Goal: Find specific page/section: Find specific page/section

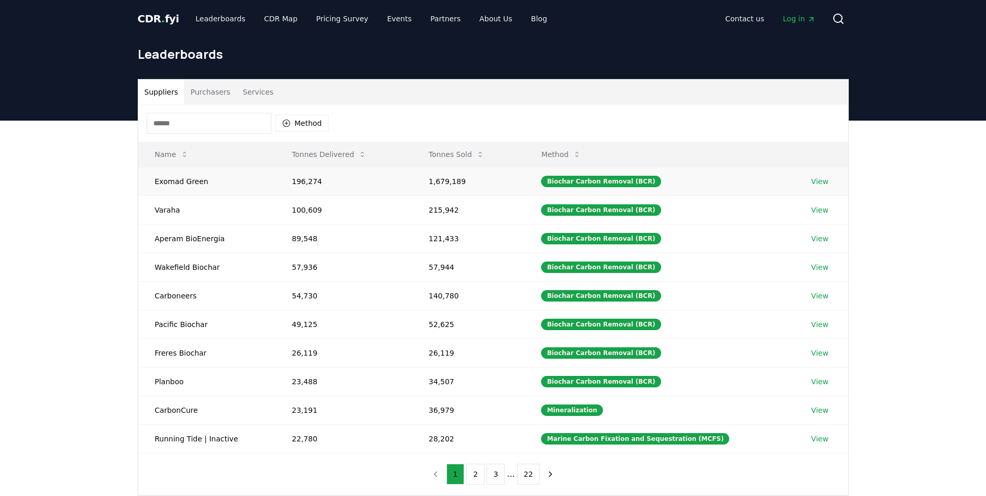
click at [820, 180] on link "View" at bounding box center [819, 181] width 17 height 10
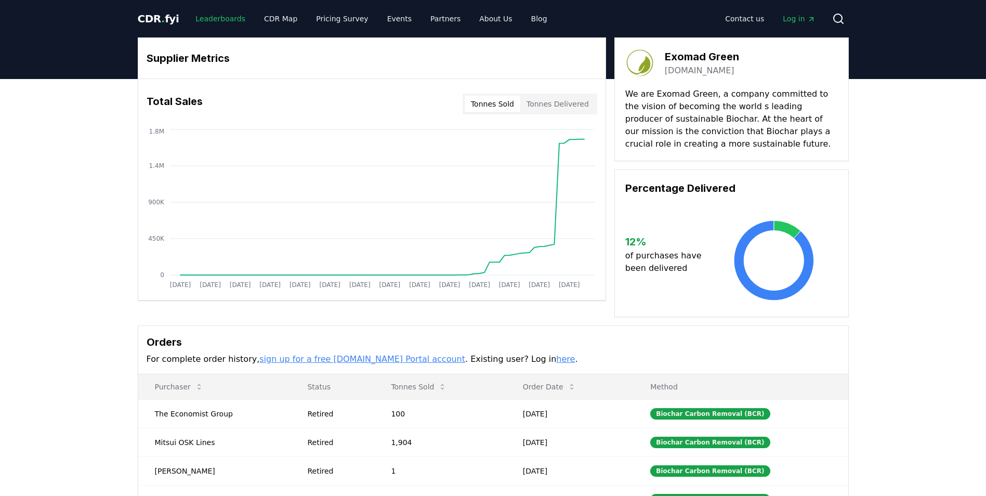
click at [218, 17] on link "Leaderboards" at bounding box center [220, 18] width 67 height 19
